Goal: Communication & Community: Ask a question

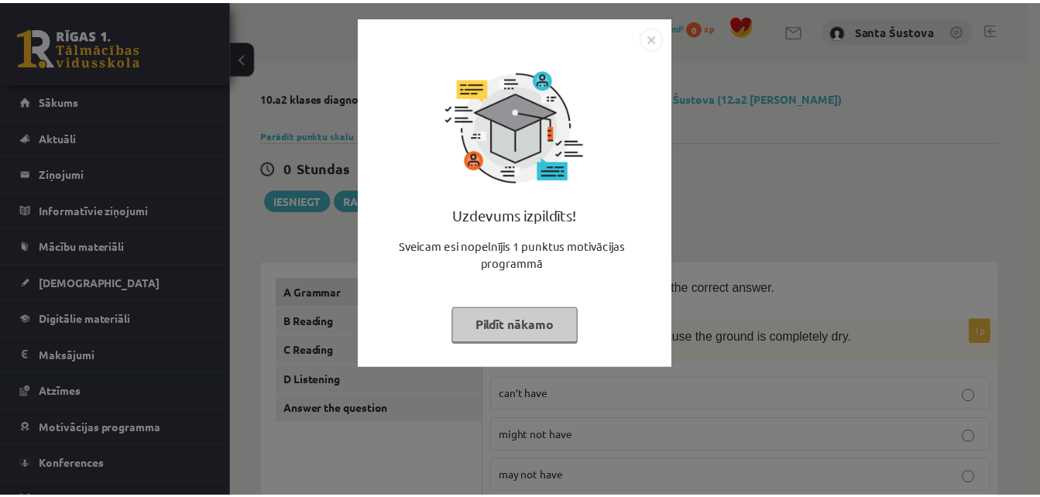
scroll to position [1067, 0]
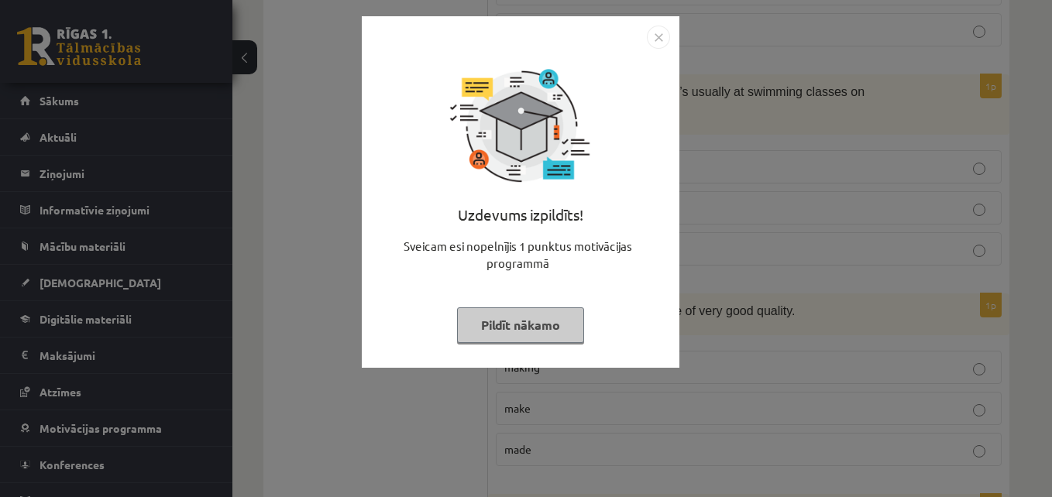
click at [662, 27] on img "Close" at bounding box center [658, 37] width 23 height 23
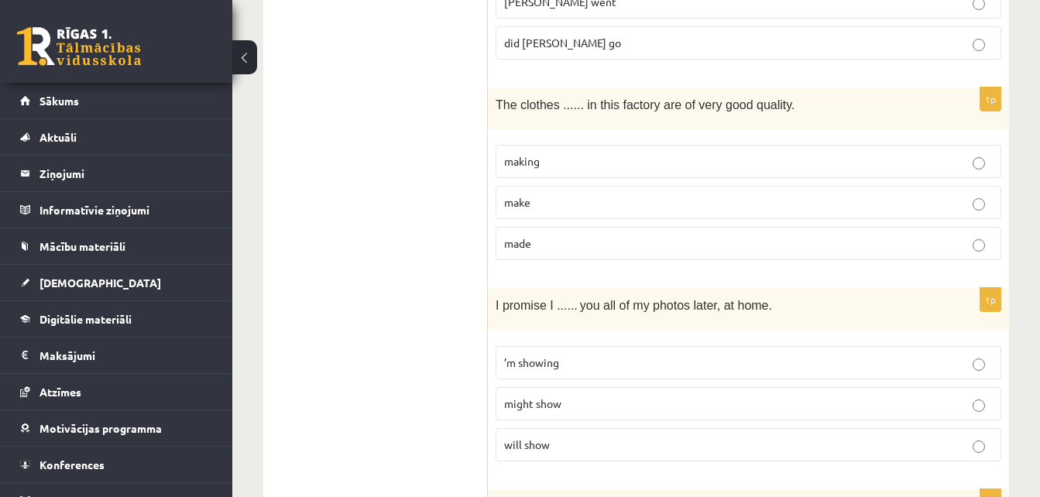
scroll to position [1222, 0]
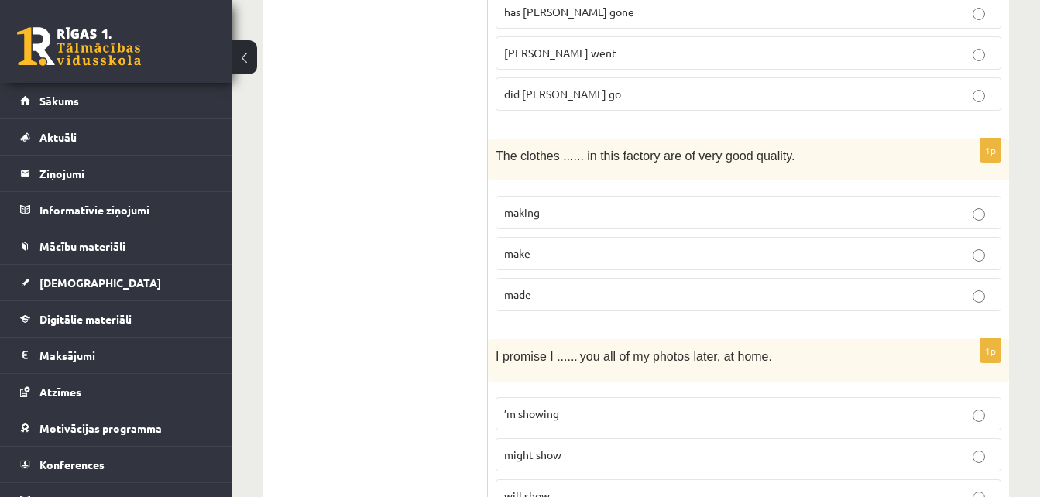
click at [656, 287] on p "made" at bounding box center [748, 295] width 489 height 16
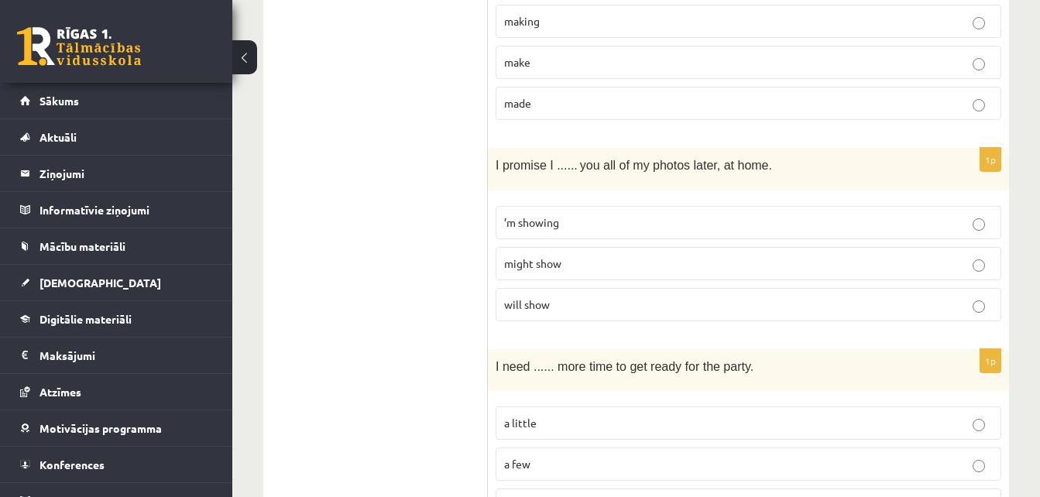
scroll to position [1421, 0]
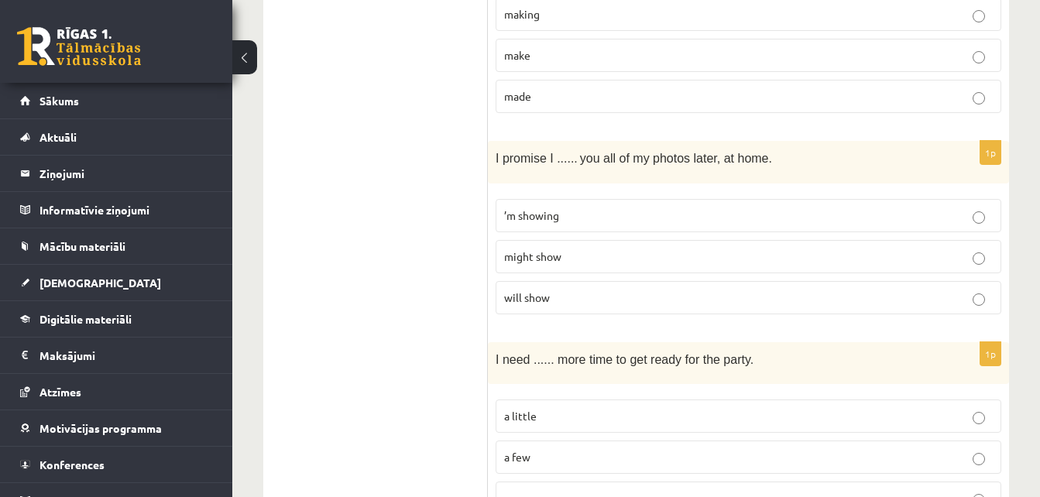
click at [665, 281] on label "will show" at bounding box center [749, 297] width 506 height 33
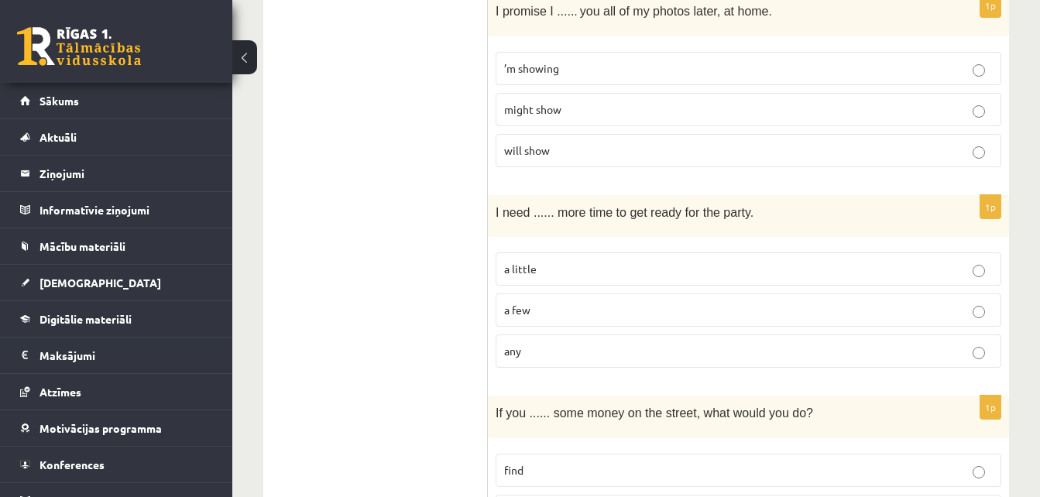
scroll to position [1597, 0]
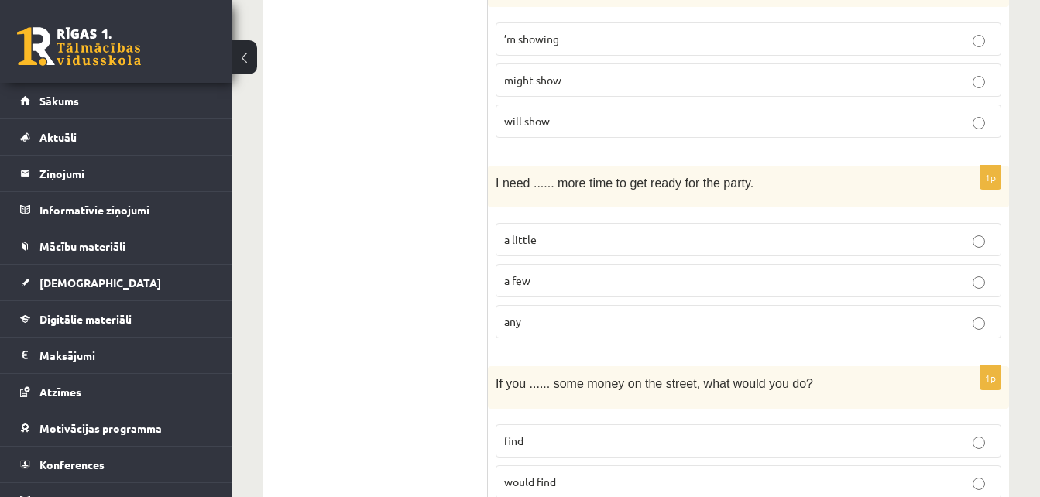
click at [669, 273] on p "a few" at bounding box center [748, 281] width 489 height 16
click at [700, 314] on p "any" at bounding box center [748, 322] width 489 height 16
click at [707, 232] on p "a little" at bounding box center [748, 240] width 489 height 16
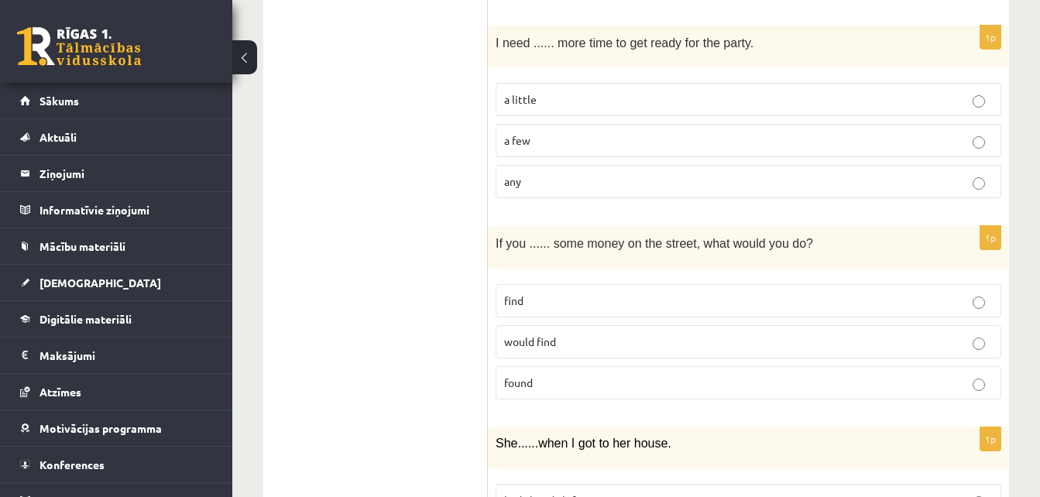
scroll to position [1789, 0]
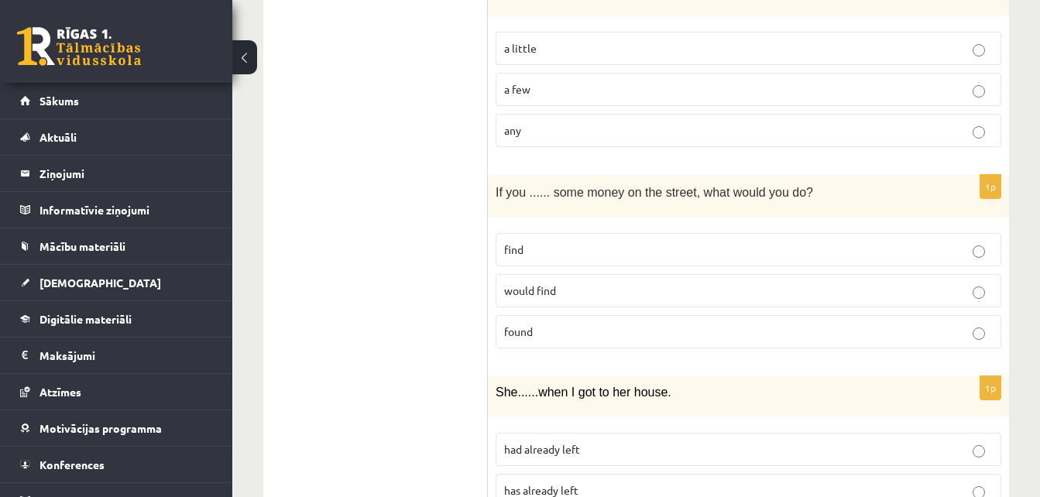
click at [672, 242] on p "find" at bounding box center [748, 250] width 489 height 16
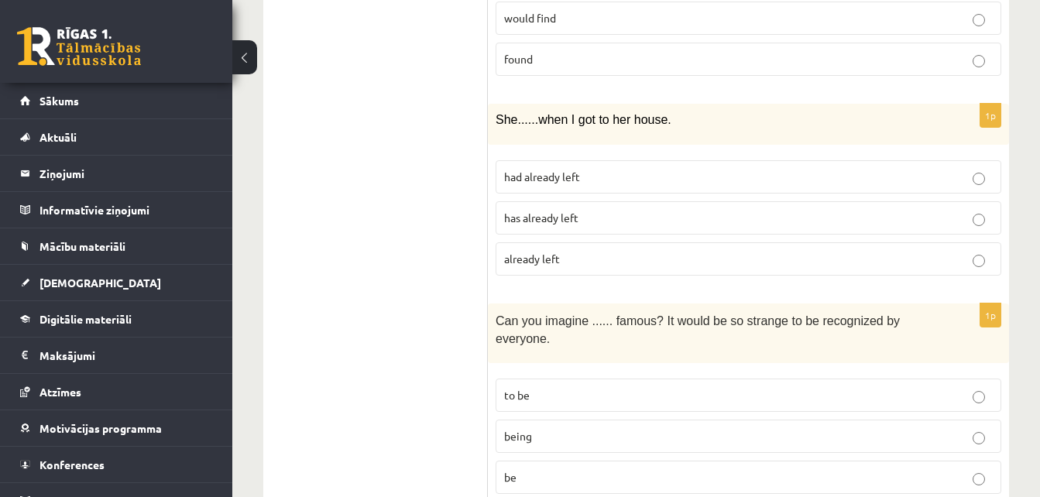
scroll to position [2084, 0]
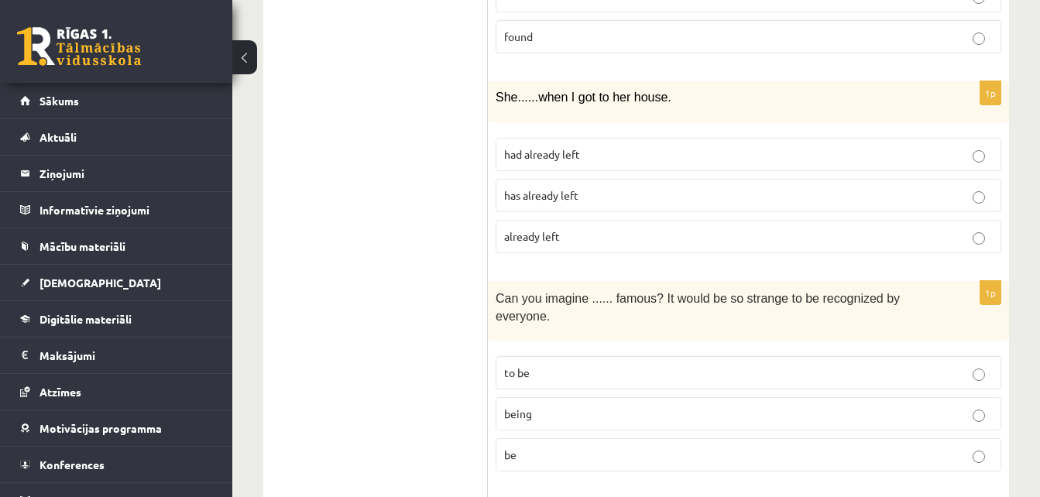
click at [581, 187] on p "has already left" at bounding box center [748, 195] width 489 height 16
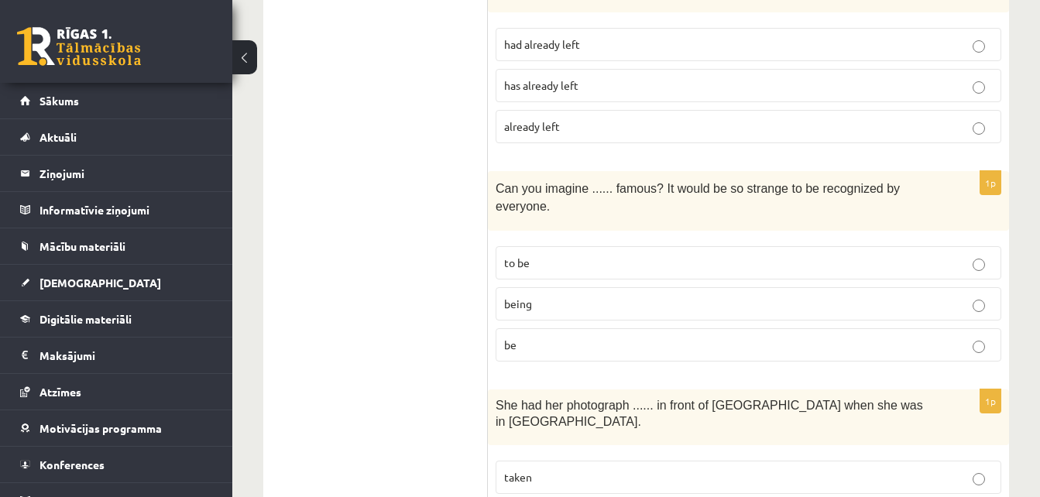
scroll to position [2216, 0]
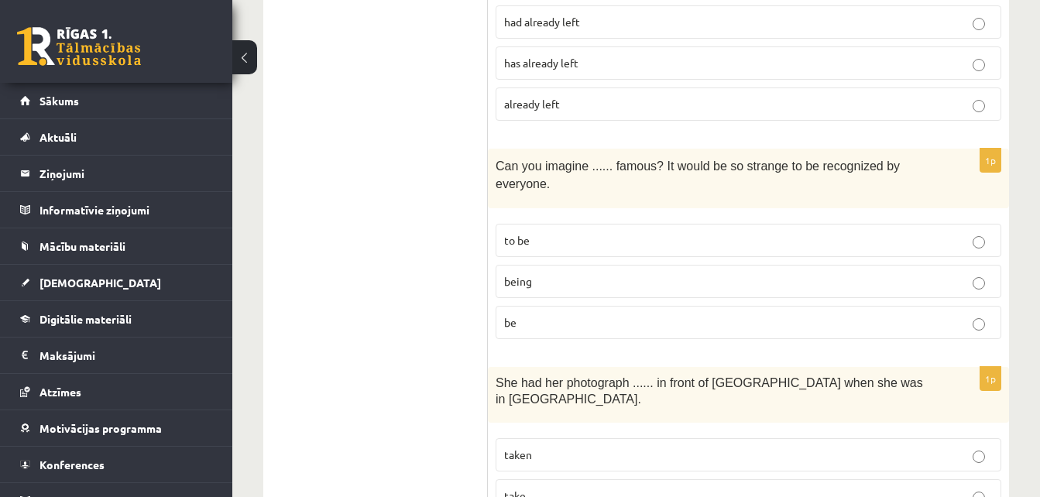
click at [669, 265] on label "being" at bounding box center [749, 281] width 506 height 33
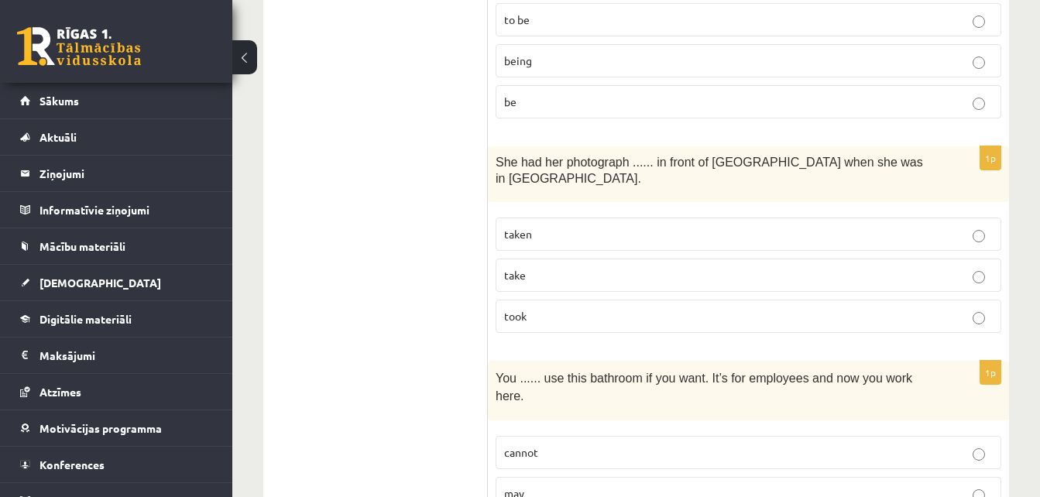
scroll to position [2459, 0]
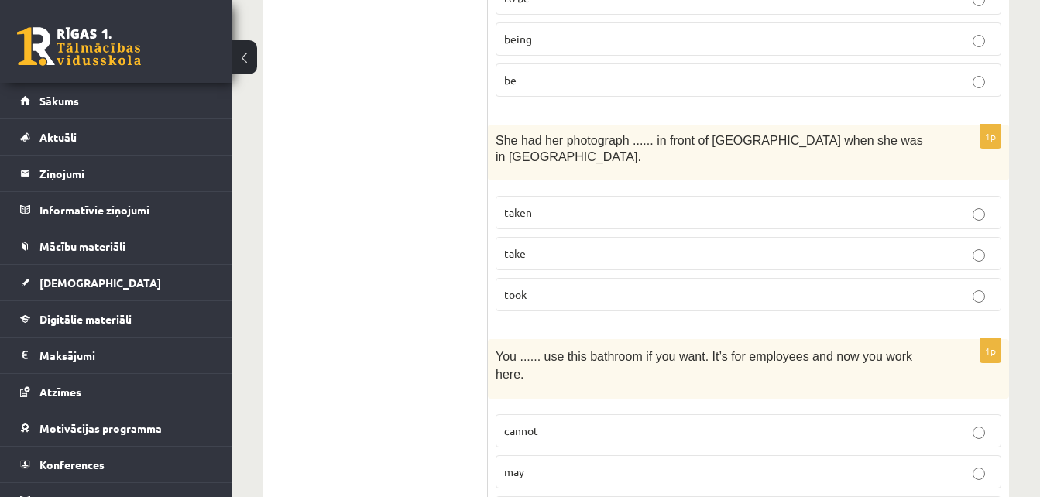
click at [638, 205] on p "taken" at bounding box center [748, 213] width 489 height 16
click at [624, 246] on p "take" at bounding box center [748, 254] width 489 height 16
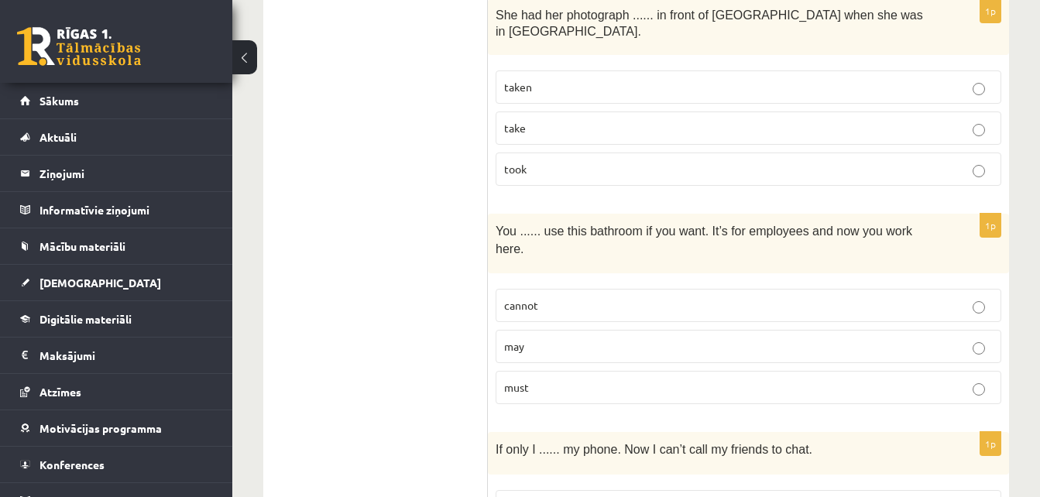
scroll to position [2614, 0]
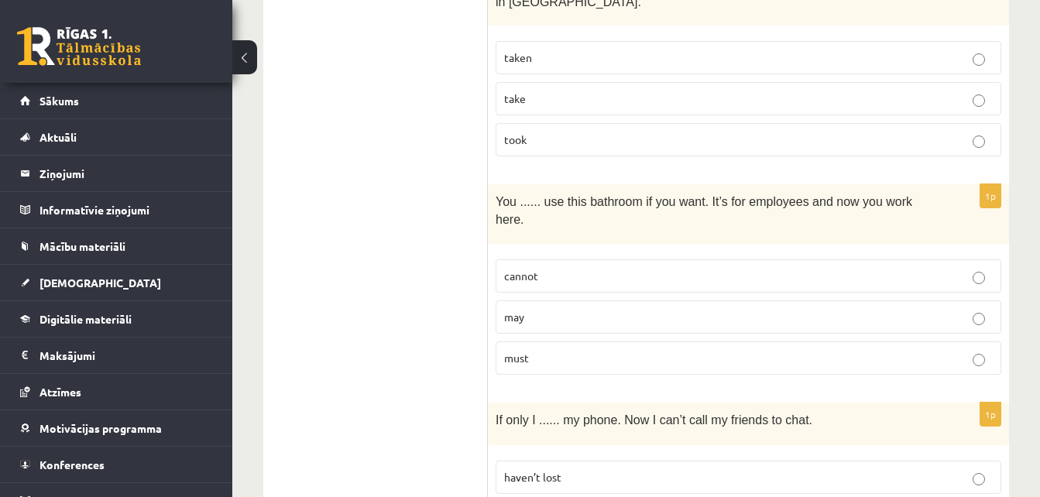
click at [627, 309] on p "may" at bounding box center [748, 317] width 489 height 16
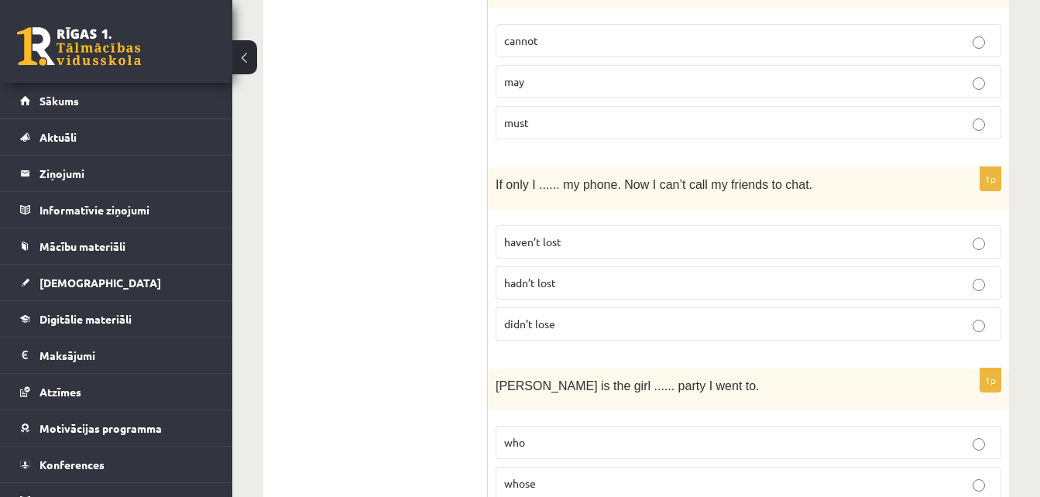
scroll to position [2879, 0]
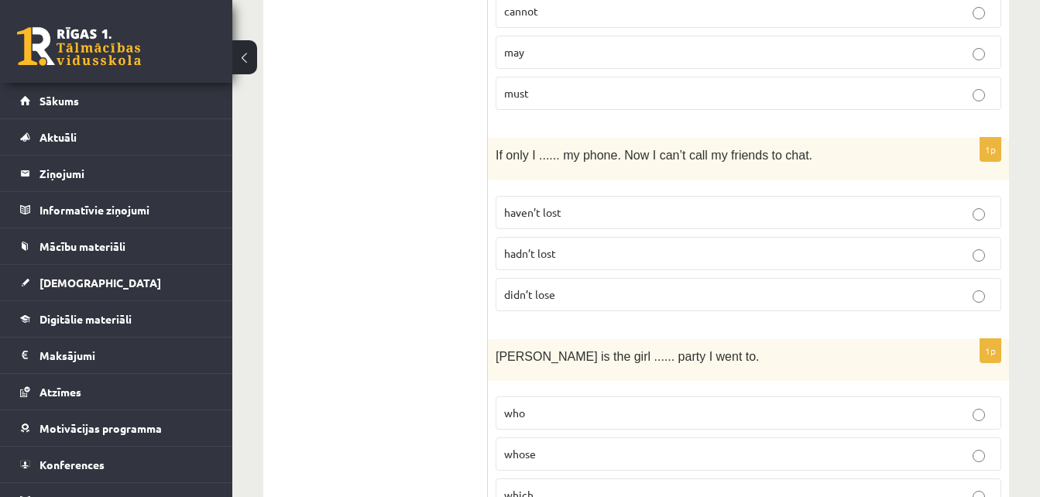
click at [613, 246] on p "hadn’t lost" at bounding box center [748, 254] width 489 height 16
click at [623, 278] on label "didn’t lose" at bounding box center [749, 294] width 506 height 33
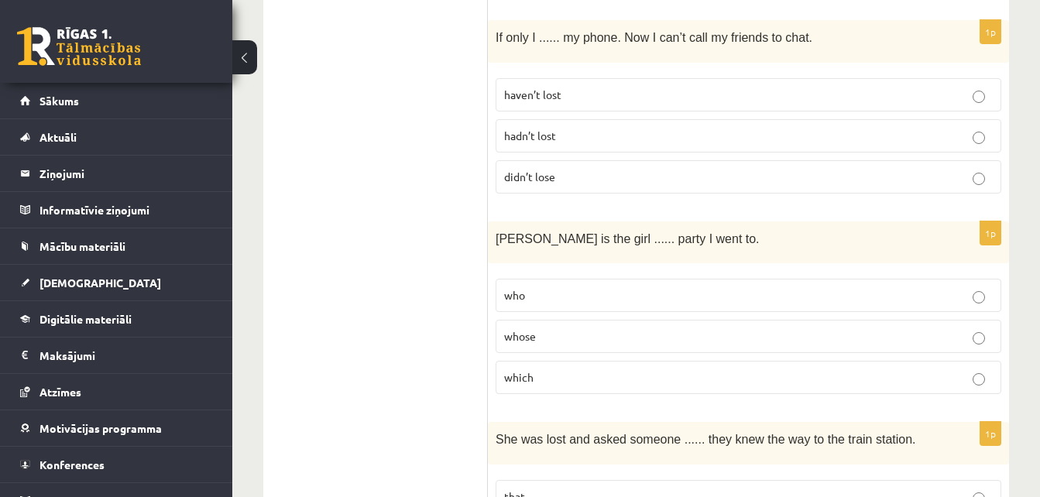
scroll to position [3048, 0]
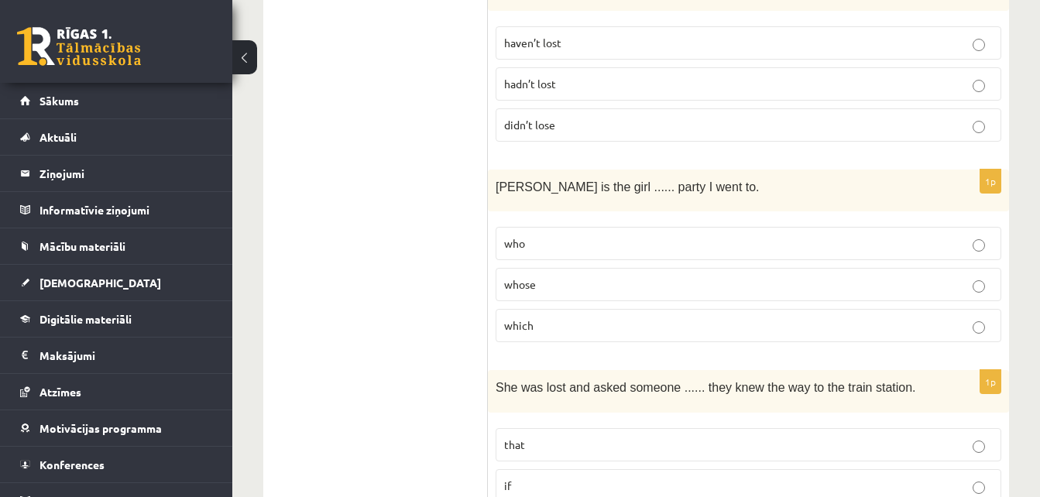
click at [693, 318] on p "which" at bounding box center [748, 326] width 489 height 16
click at [850, 437] on p "that" at bounding box center [748, 445] width 489 height 16
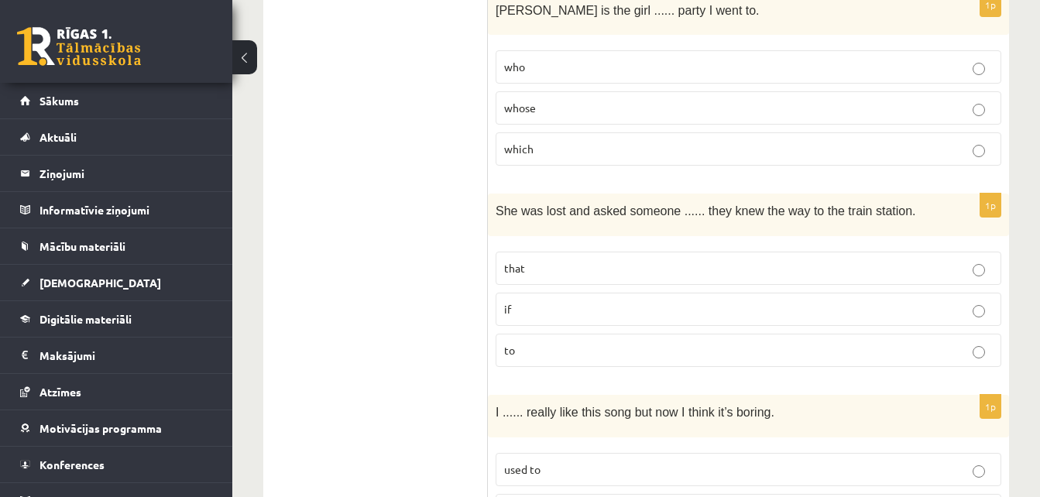
scroll to position [3291, 0]
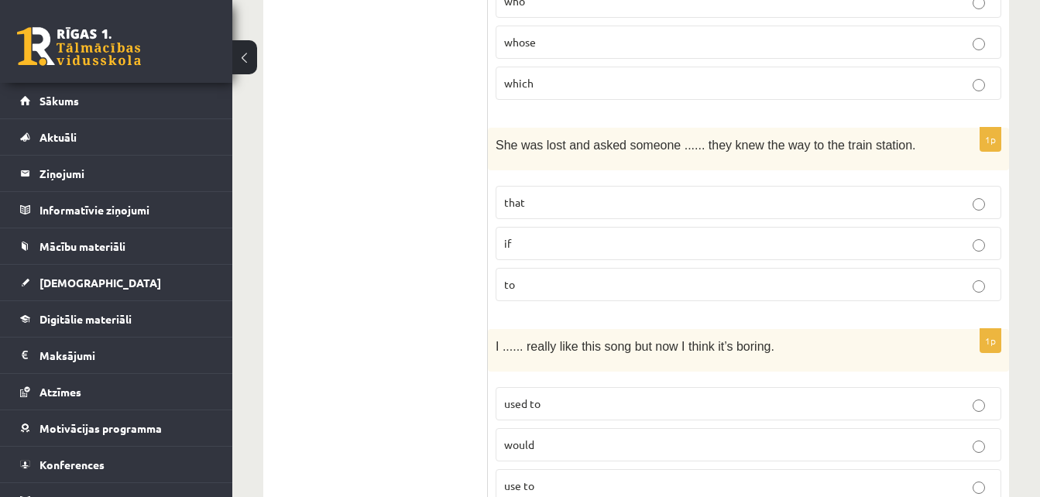
click at [673, 235] on p "if" at bounding box center [748, 243] width 489 height 16
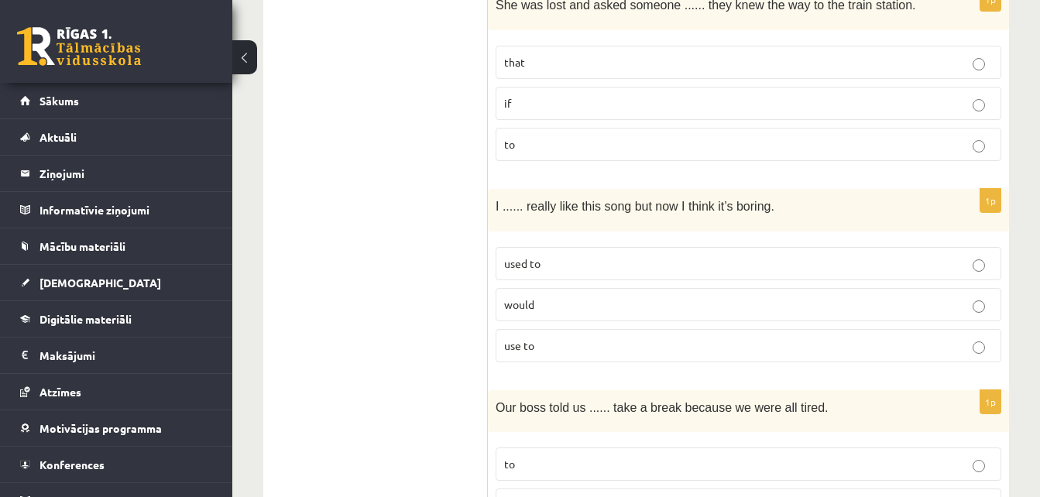
scroll to position [3438, 0]
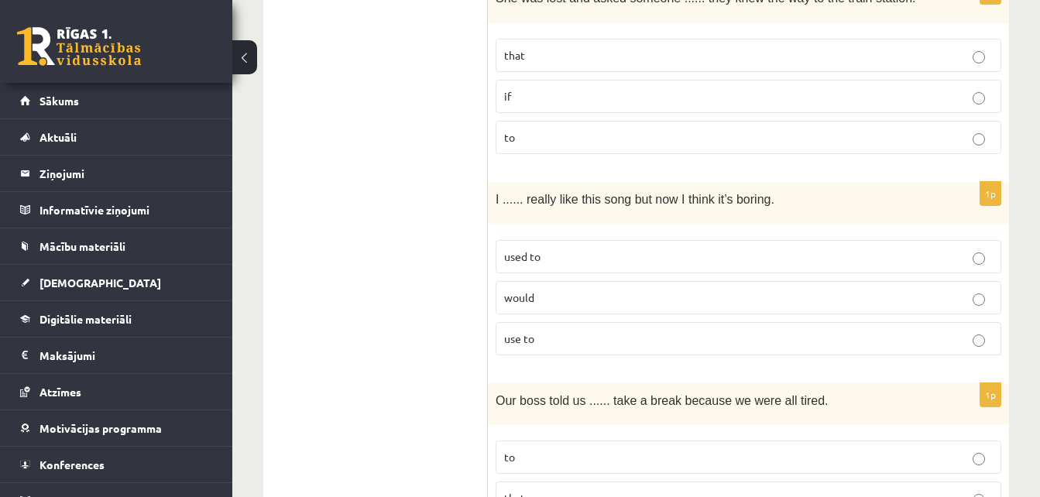
click at [590, 331] on p "use to" at bounding box center [748, 339] width 489 height 16
click at [615, 249] on p "used to" at bounding box center [748, 257] width 489 height 16
click at [593, 490] on p "that we" at bounding box center [748, 498] width 489 height 16
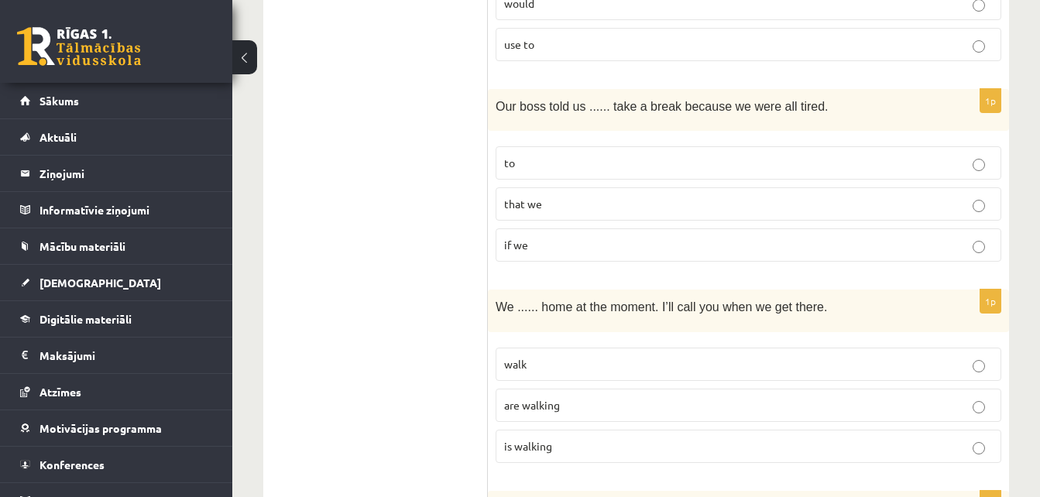
scroll to position [3740, 0]
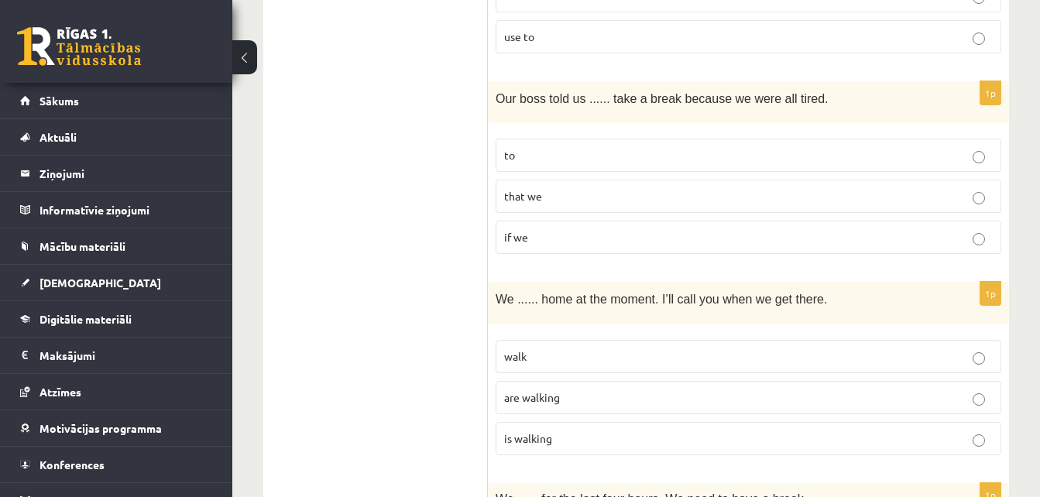
click at [745, 431] on p "is walking" at bounding box center [748, 439] width 489 height 16
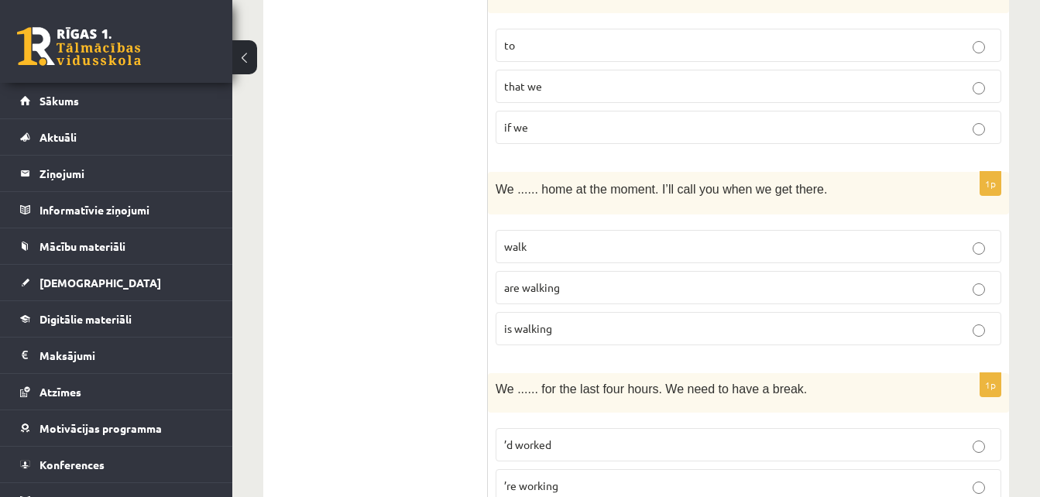
scroll to position [3887, 0]
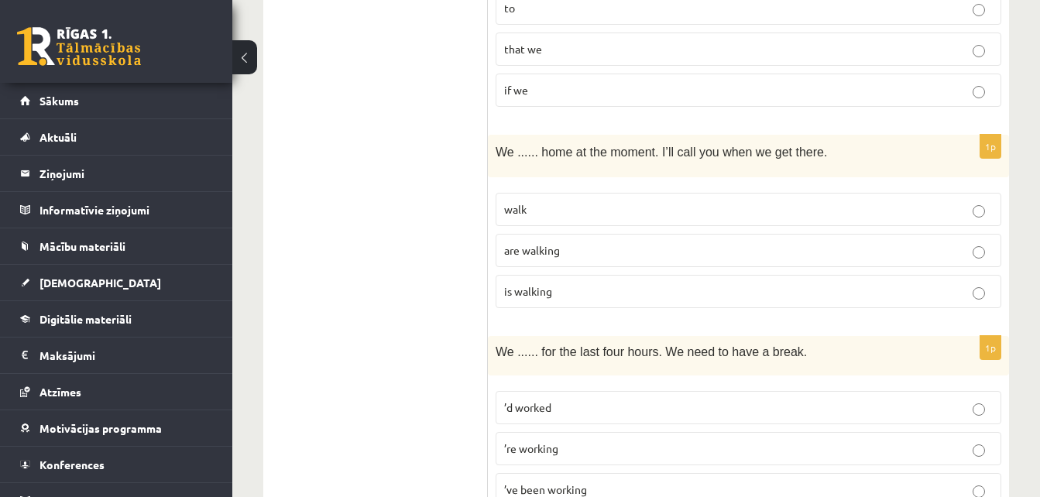
click at [589, 482] on p "’ve been working" at bounding box center [748, 490] width 489 height 16
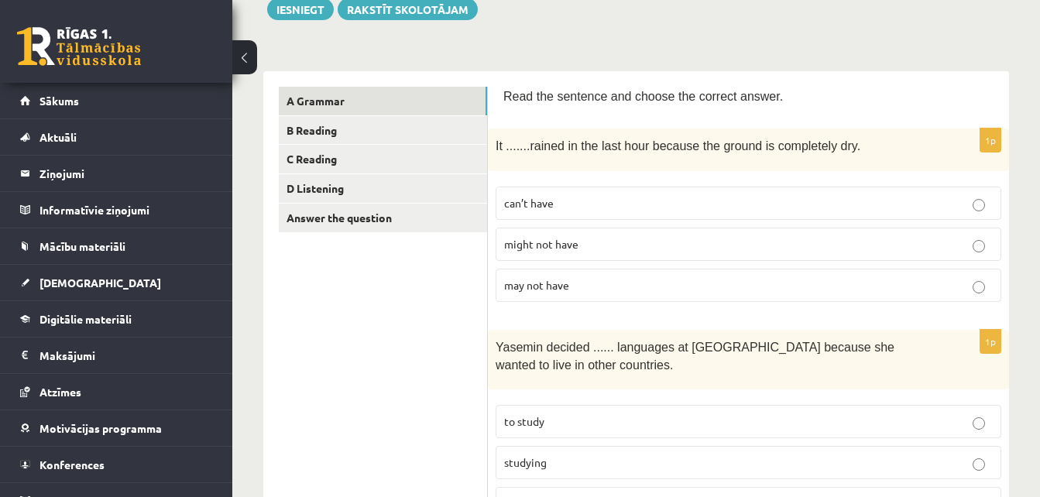
scroll to position [0, 0]
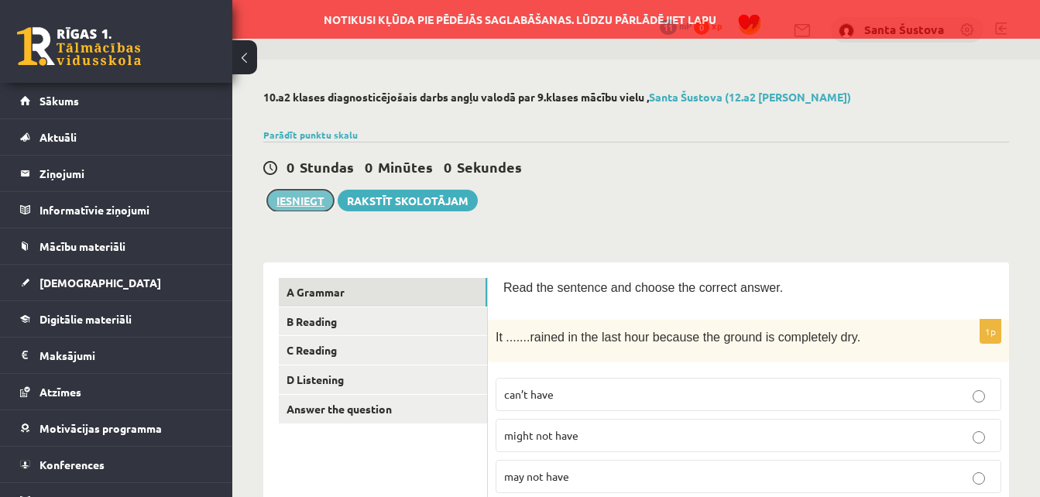
click at [304, 195] on button "Iesniegt" at bounding box center [300, 201] width 67 height 22
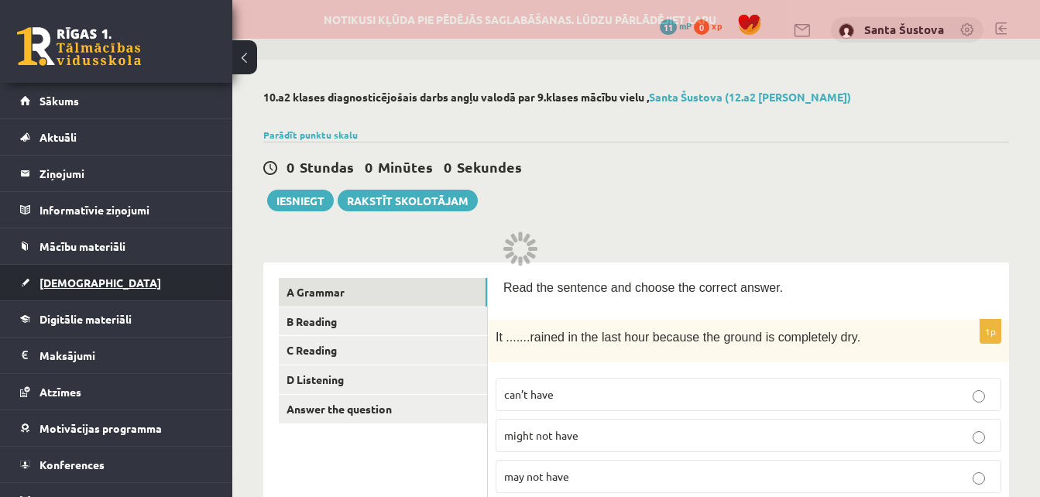
click at [70, 278] on span "[DEMOGRAPHIC_DATA]" at bounding box center [101, 283] width 122 height 14
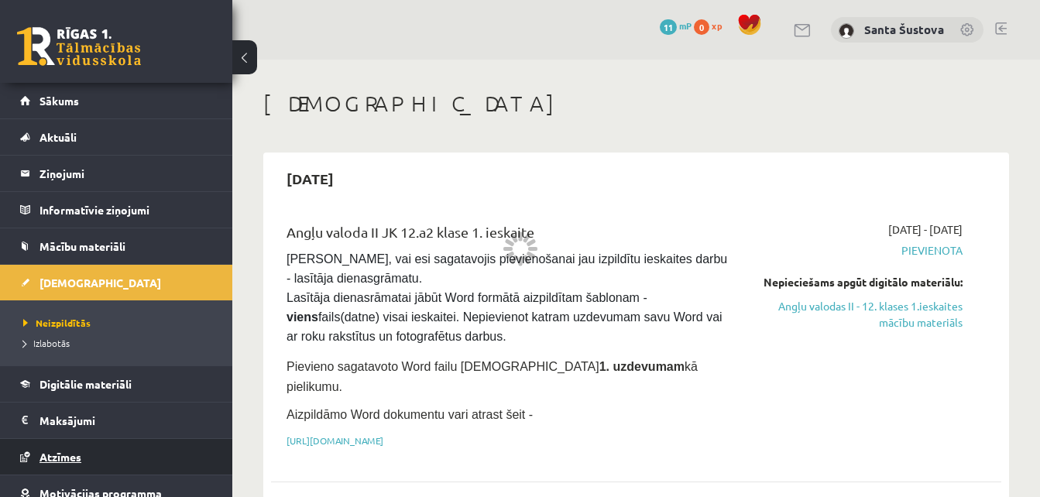
click at [64, 458] on span "Atzīmes" at bounding box center [61, 457] width 42 height 14
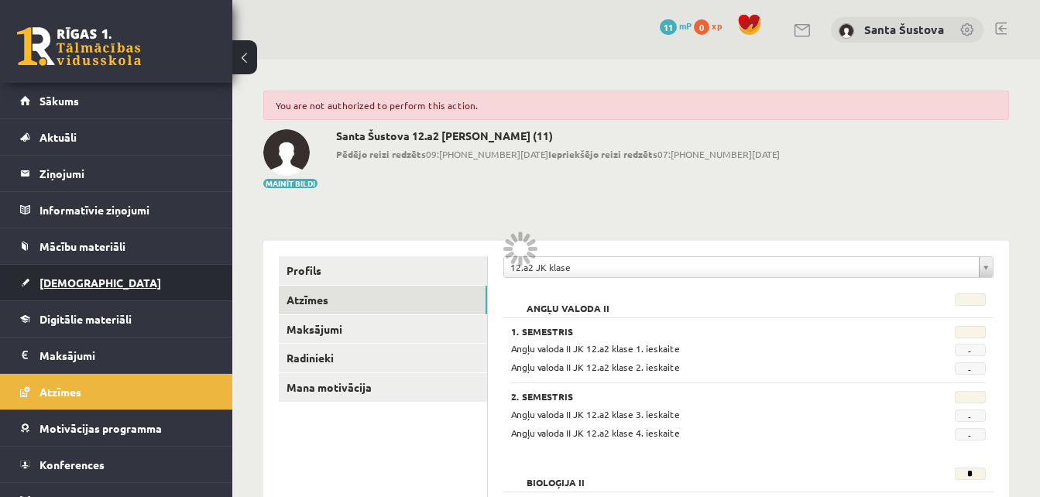
click at [67, 277] on span "[DEMOGRAPHIC_DATA]" at bounding box center [101, 283] width 122 height 14
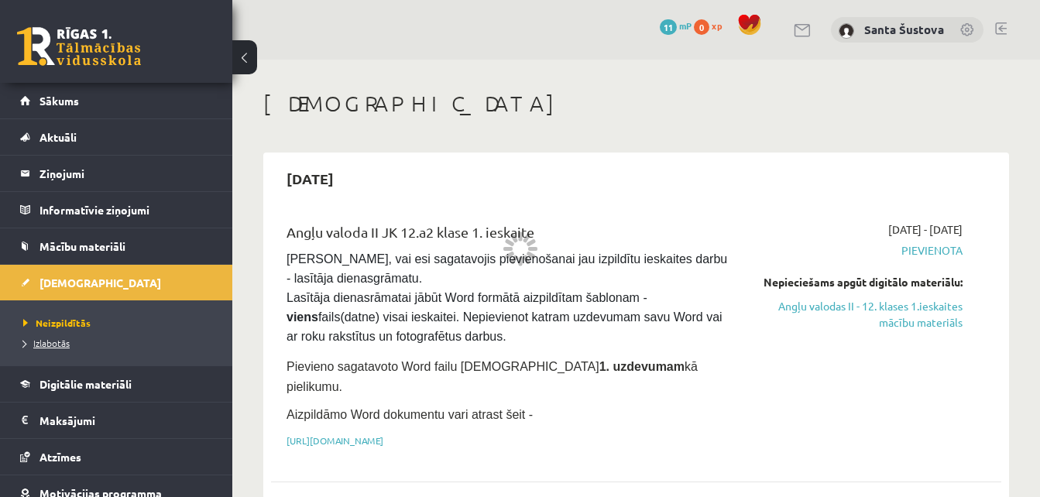
click at [47, 342] on span "Izlabotās" at bounding box center [46, 343] width 46 height 12
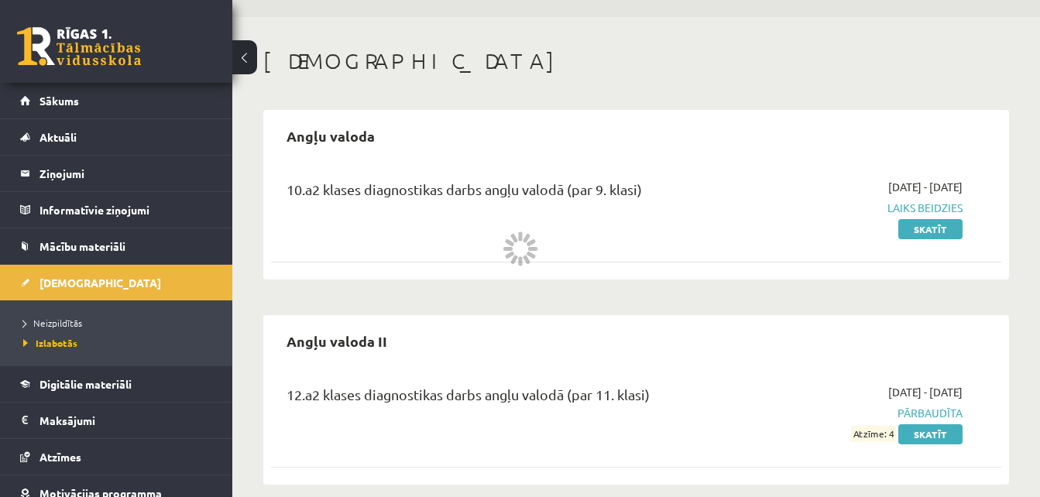
scroll to position [61, 0]
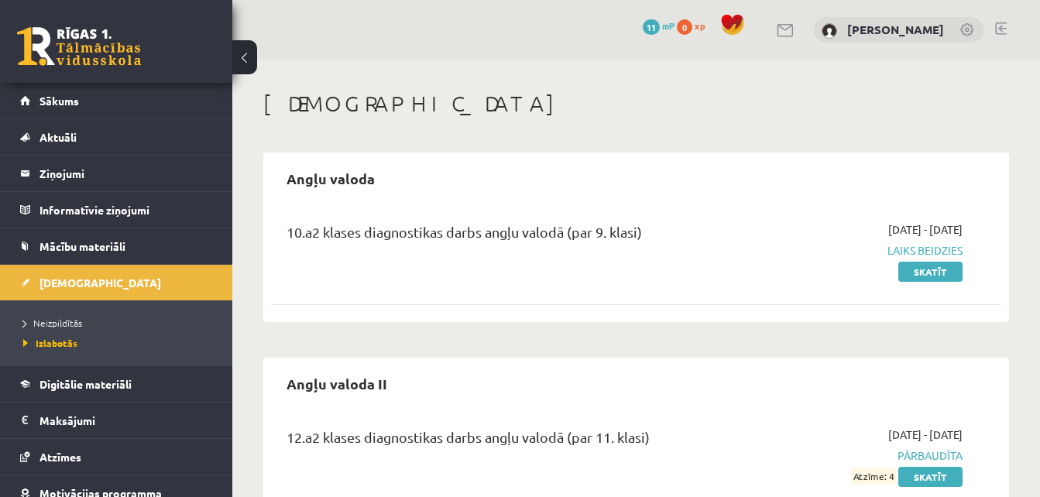
scroll to position [61, 0]
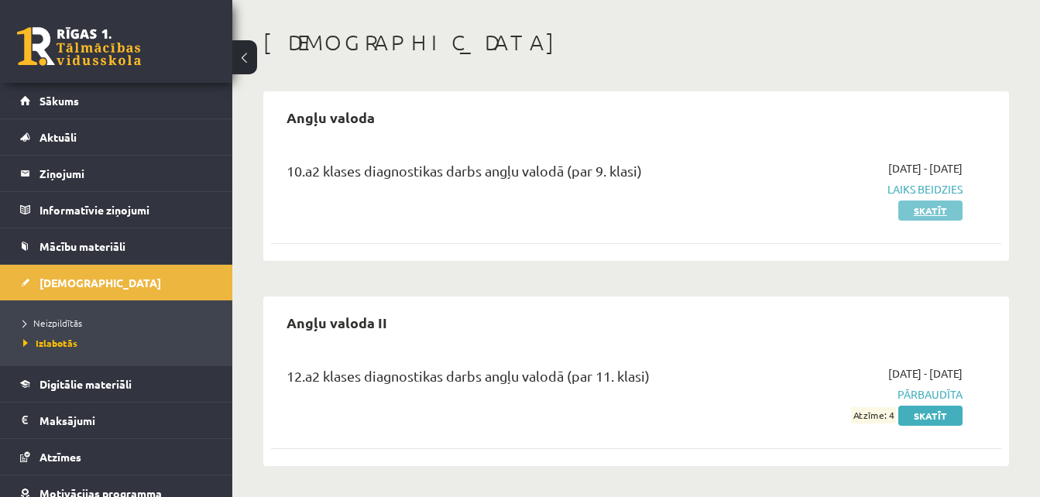
click at [930, 203] on link "Skatīt" at bounding box center [931, 211] width 64 height 20
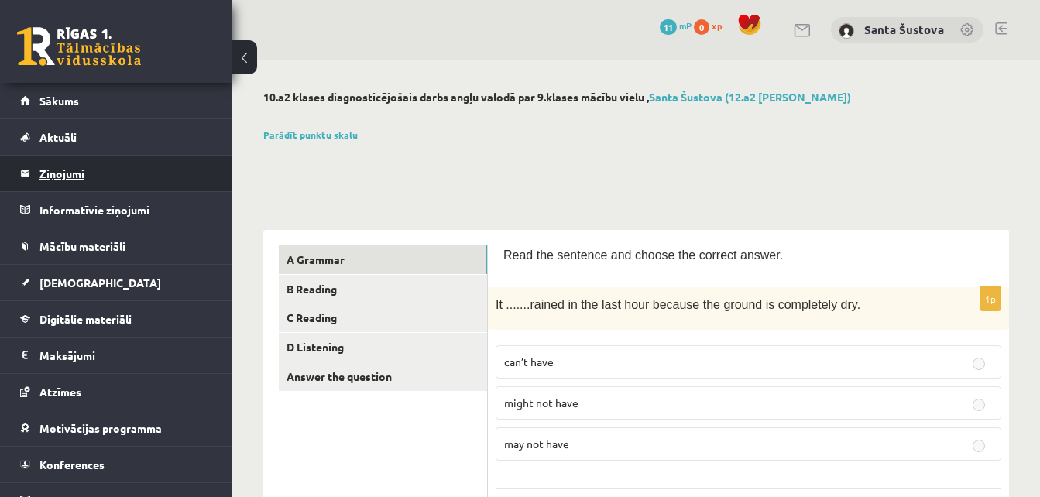
click at [62, 168] on legend "Ziņojumi 0" at bounding box center [127, 174] width 174 height 36
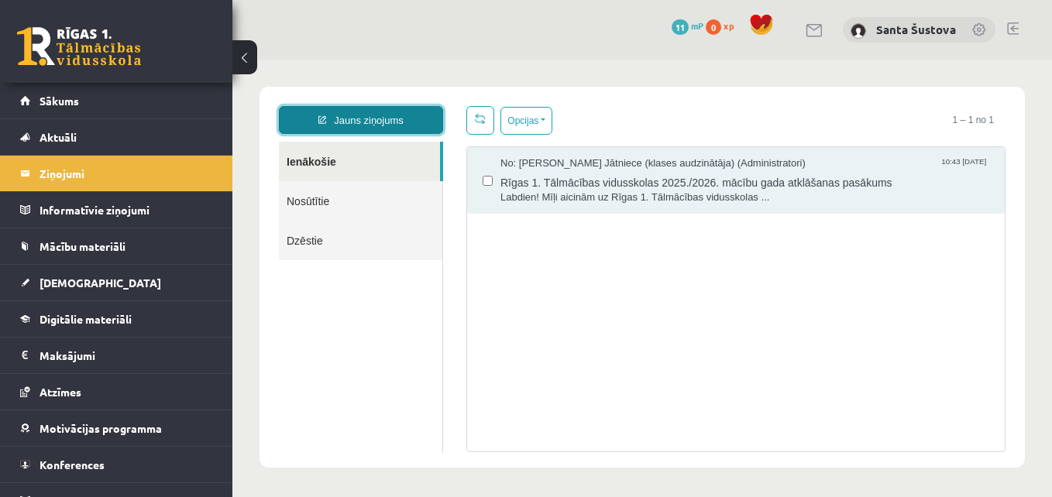
click at [414, 116] on link "Jauns ziņojums" at bounding box center [361, 120] width 164 height 28
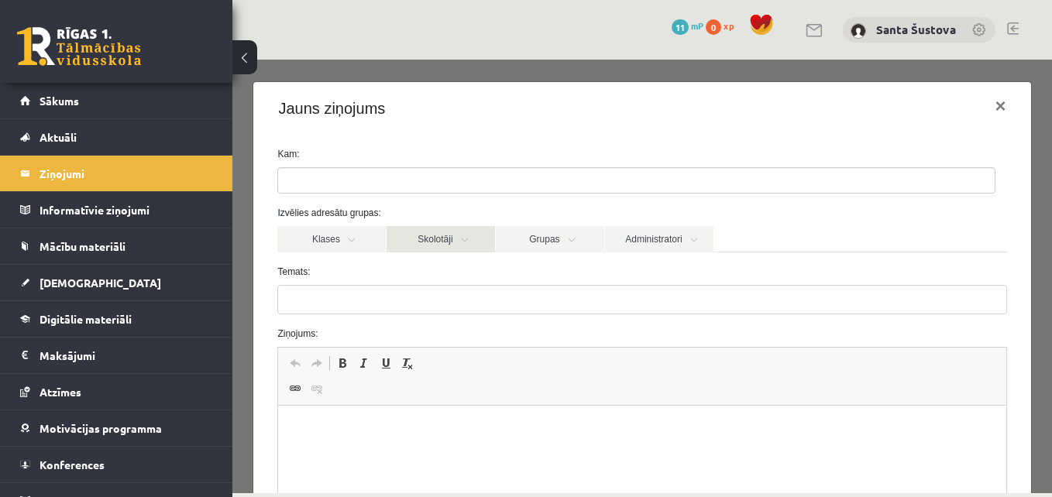
click at [437, 242] on link "Skolotāji" at bounding box center [441, 239] width 108 height 26
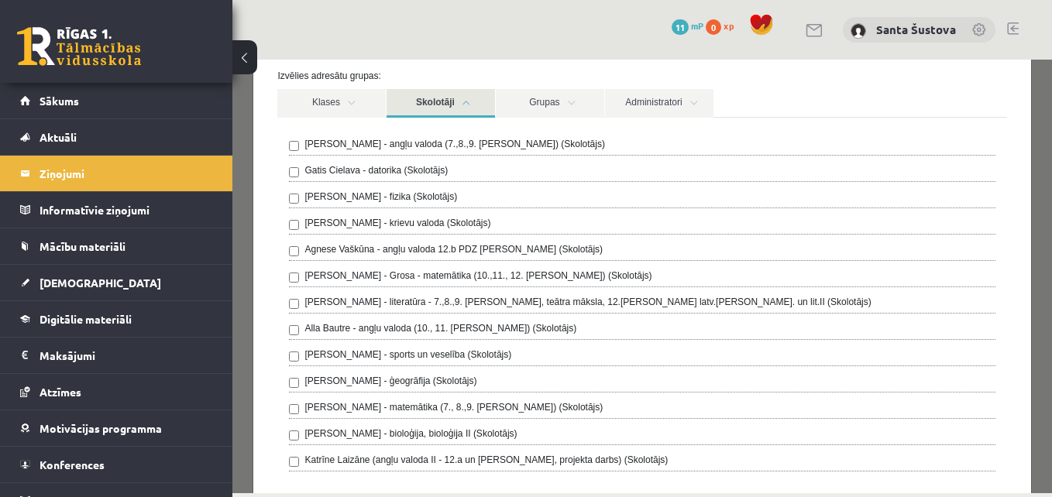
scroll to position [139, 0]
click at [442, 452] on label "Katrīne Laizāne (angļu valoda II - 12.a un [PERSON_NAME], projekta darbs) (Skol…" at bounding box center [485, 459] width 363 height 14
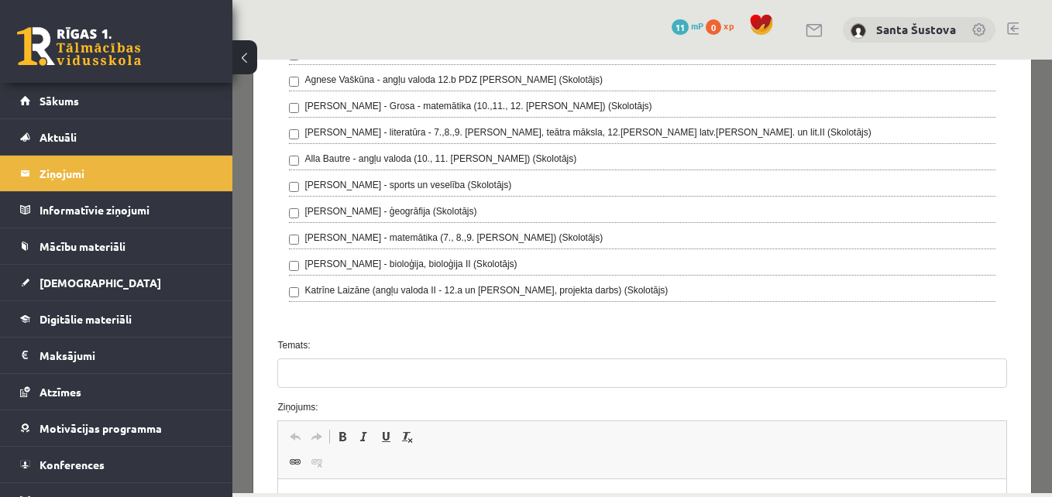
scroll to position [329, 0]
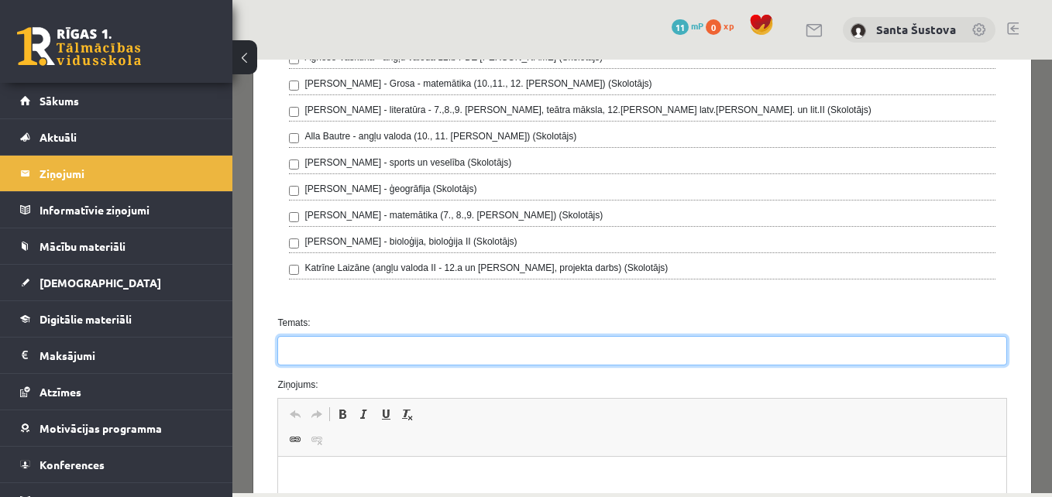
click at [550, 357] on input "Temats:" at bounding box center [641, 350] width 729 height 29
type input "*"
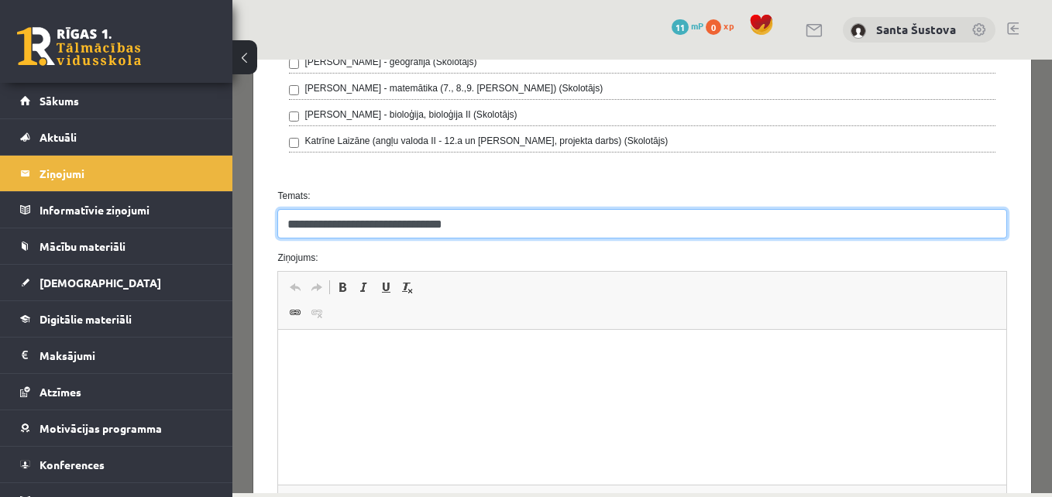
scroll to position [475, 0]
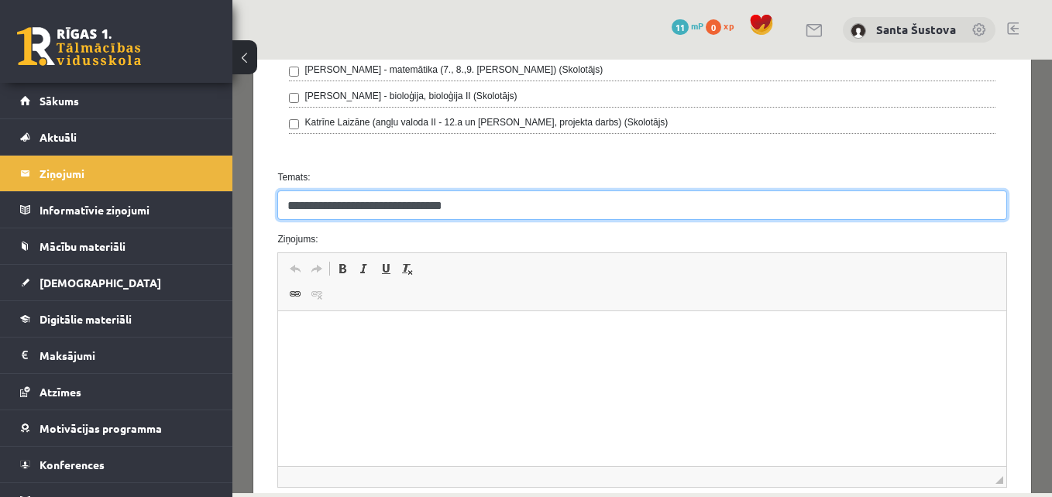
type input "**********"
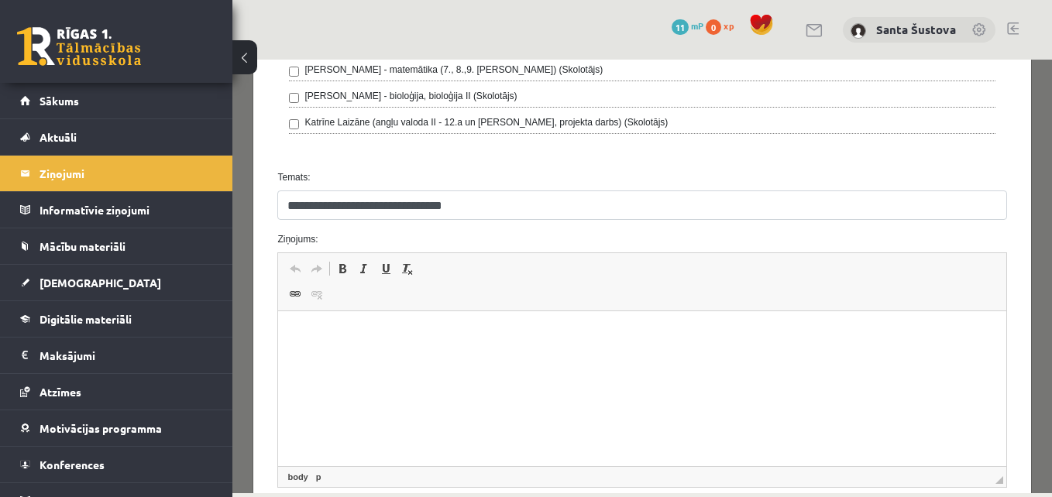
click at [804, 359] on html at bounding box center [641, 334] width 727 height 47
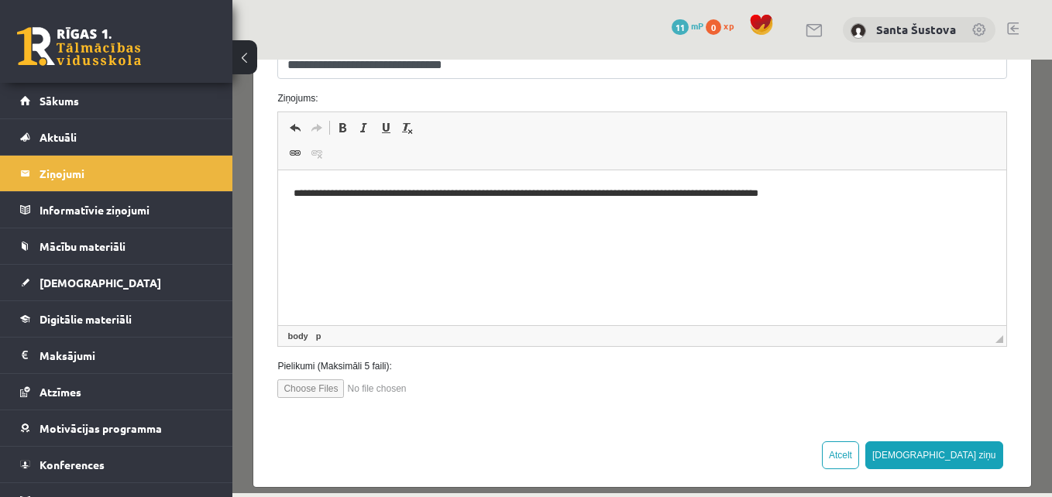
scroll to position [632, 0]
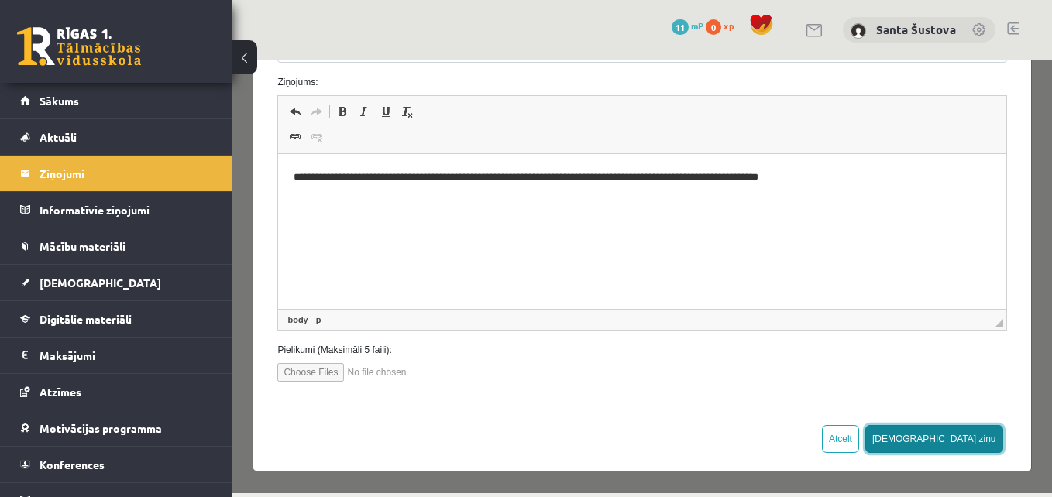
click at [956, 438] on button "Sūtīt ziņu" at bounding box center [934, 439] width 138 height 28
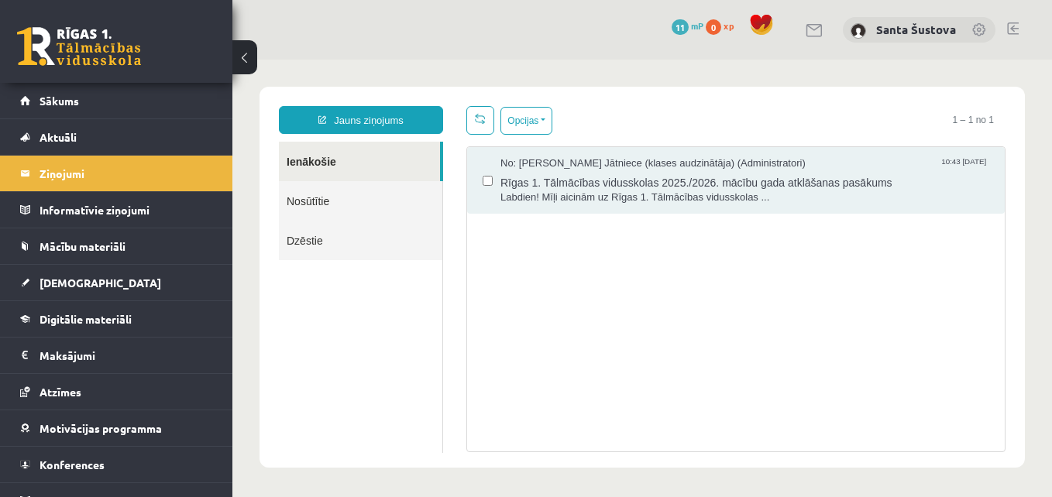
scroll to position [0, 0]
